Goal: Task Accomplishment & Management: Use online tool/utility

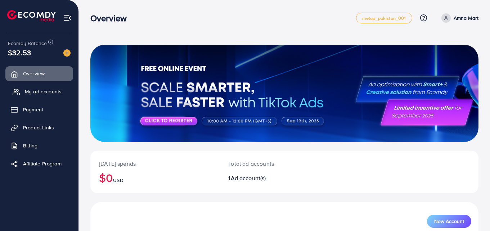
click at [46, 94] on span "My ad accounts" at bounding box center [43, 91] width 37 height 7
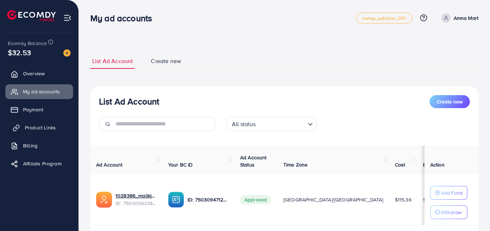
click at [51, 122] on link "Product Links" at bounding box center [39, 127] width 68 height 14
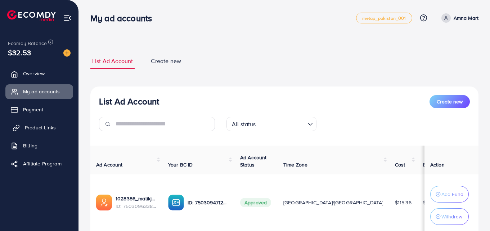
click at [40, 128] on span "Product Links" at bounding box center [40, 127] width 31 height 7
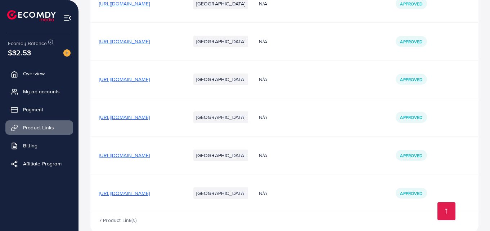
scroll to position [175, 0]
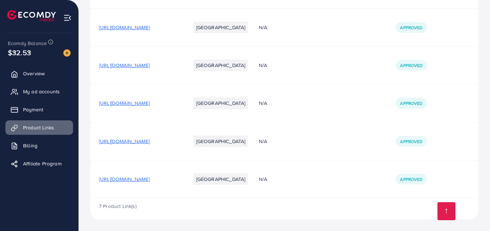
click at [150, 179] on span "[URL][DOMAIN_NAME]" at bounding box center [124, 178] width 51 height 7
